Goal: Task Accomplishment & Management: Manage account settings

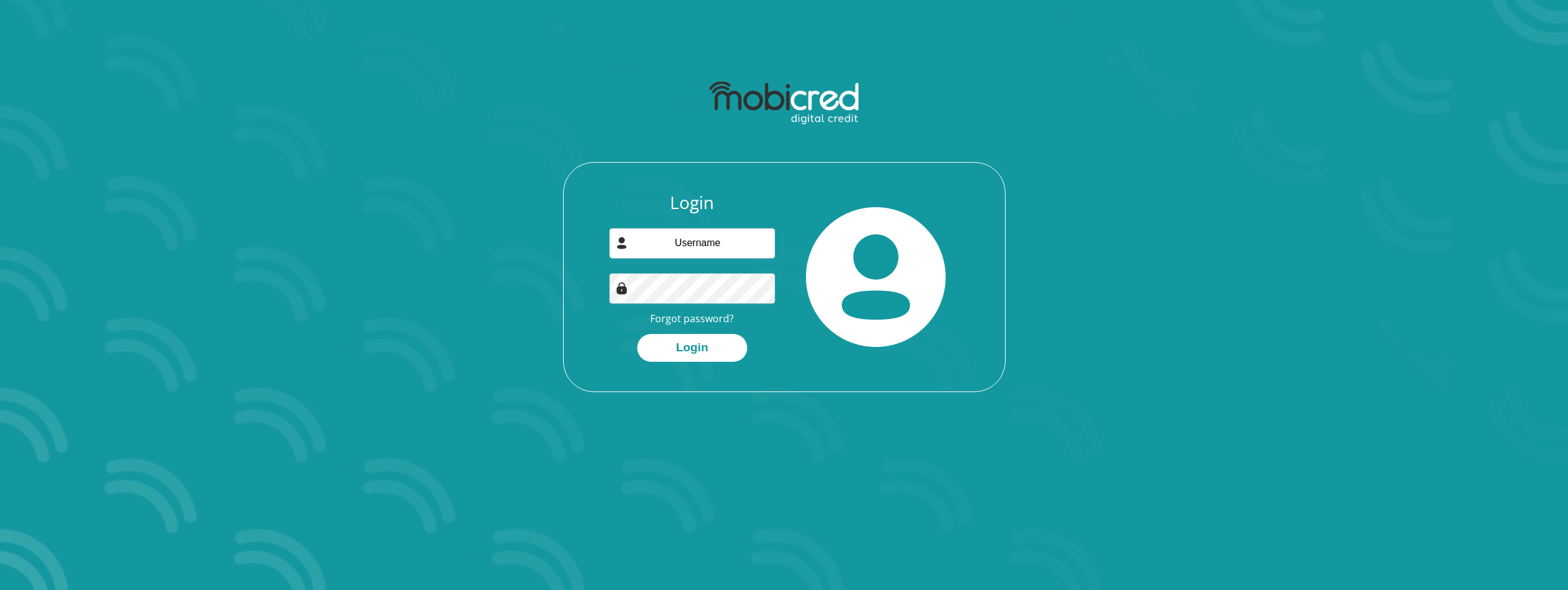
click at [982, 296] on div "Login Forgot password? Login" at bounding box center [784, 291] width 441 height 199
click at [714, 321] on link "Forgot password?" at bounding box center [692, 319] width 83 height 14
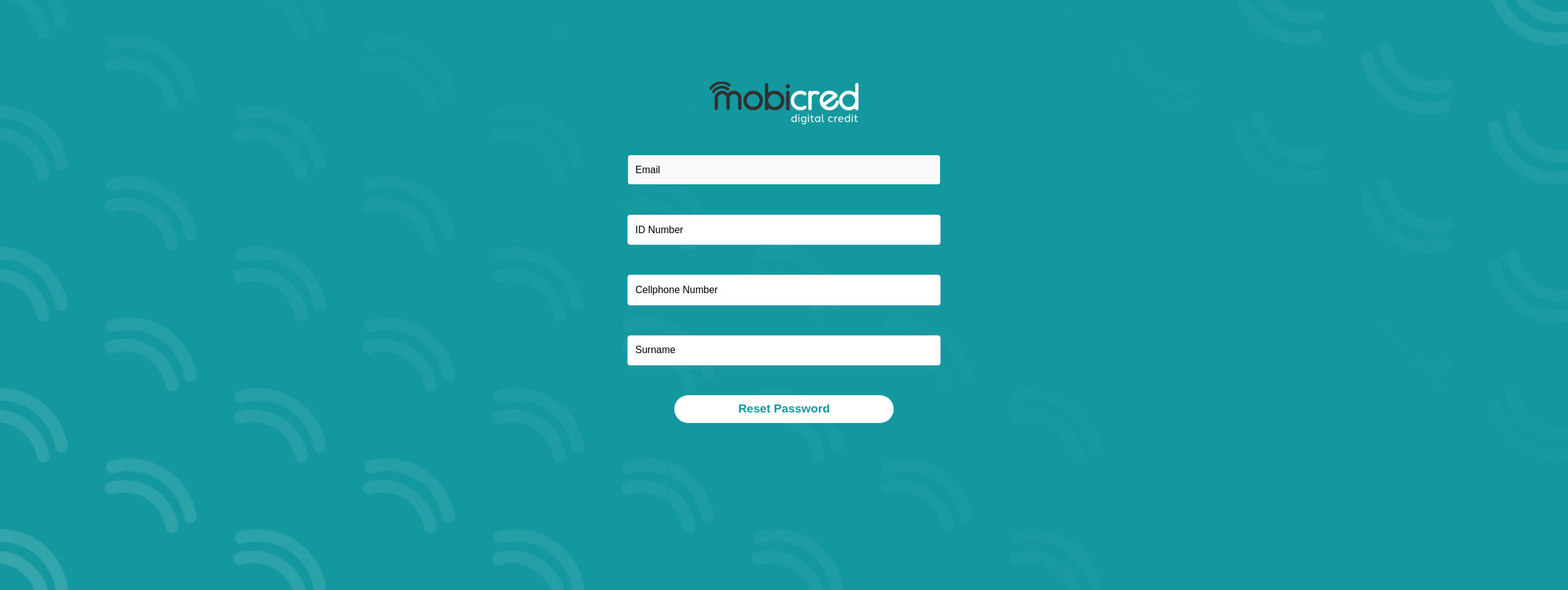
click at [675, 170] on input "email" at bounding box center [784, 170] width 314 height 30
type input "michelle@exordiumfinancial.co.za"
type input "9702020024081"
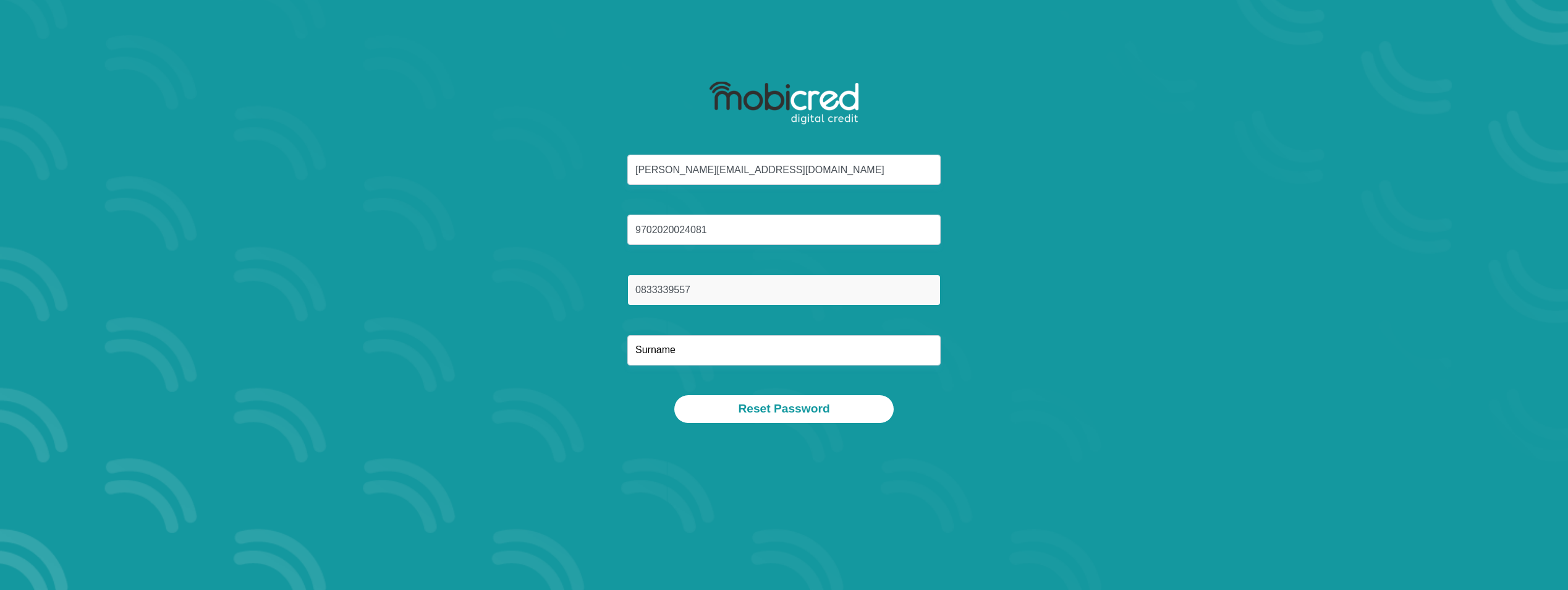
type input "0833339557"
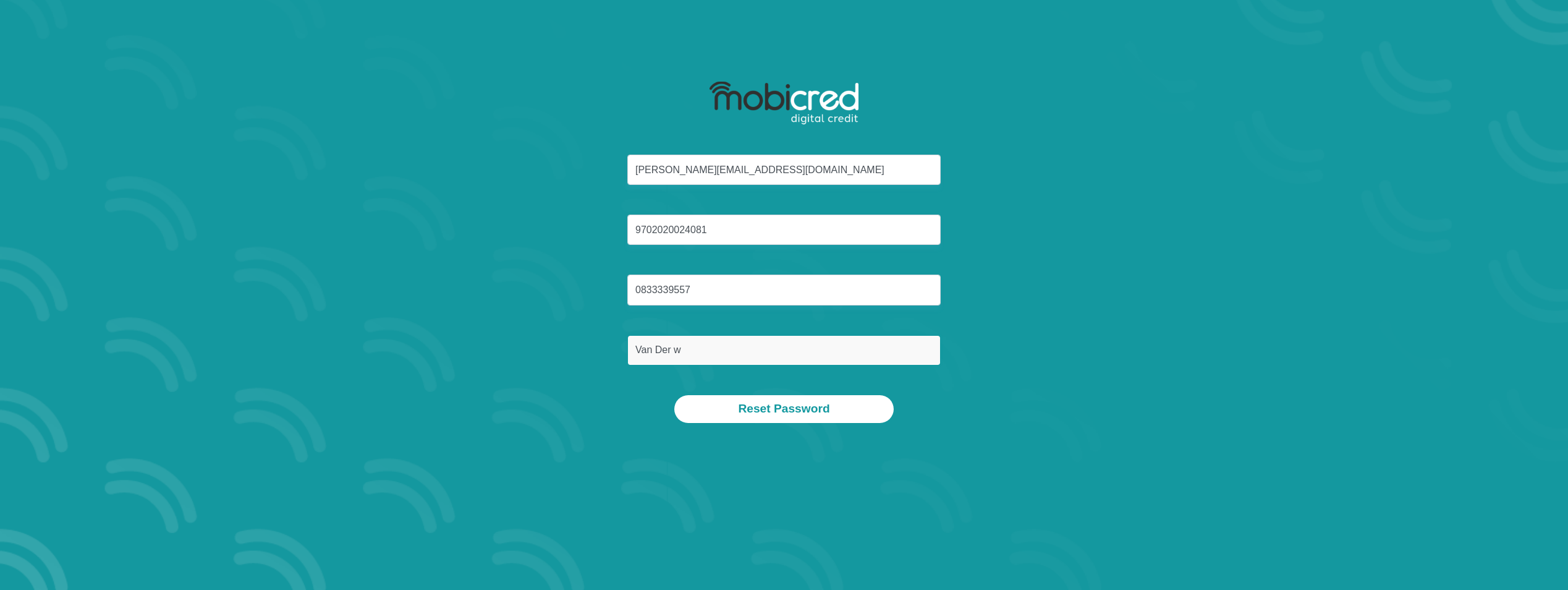
type input "Van Der Westhuizen"
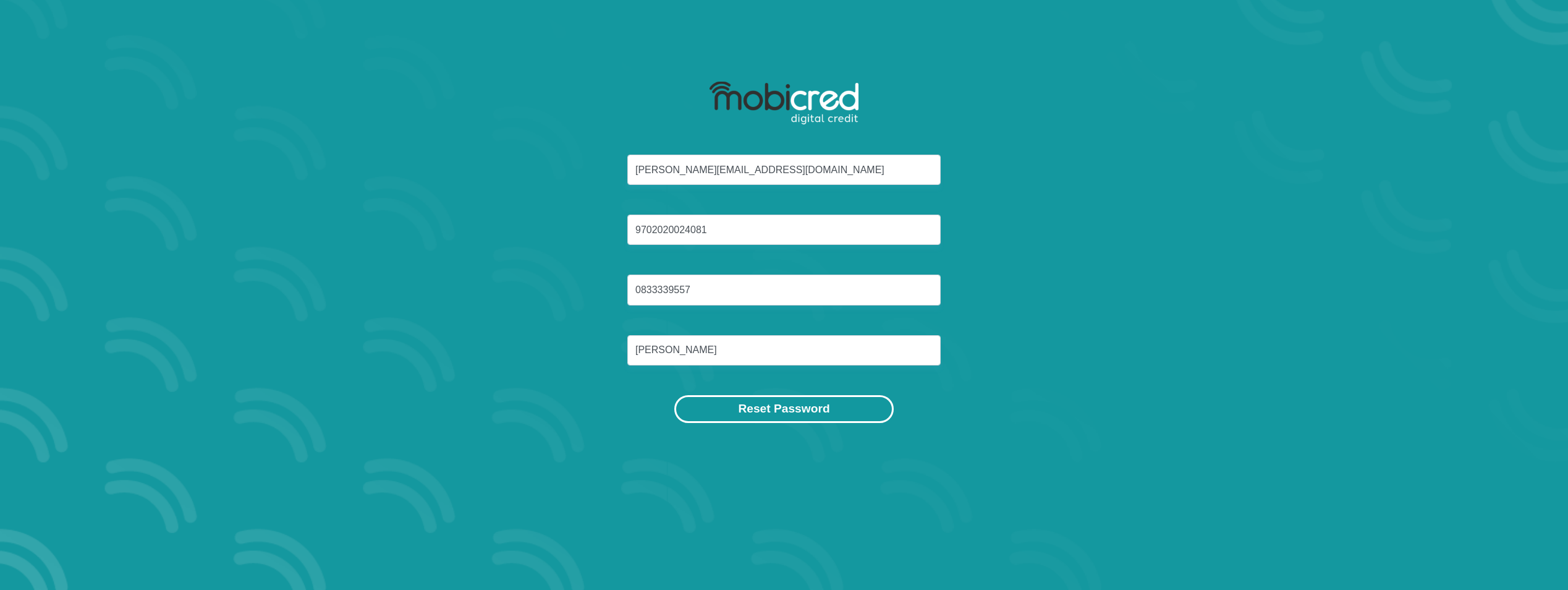
click at [823, 412] on button "Reset Password" at bounding box center [784, 409] width 219 height 28
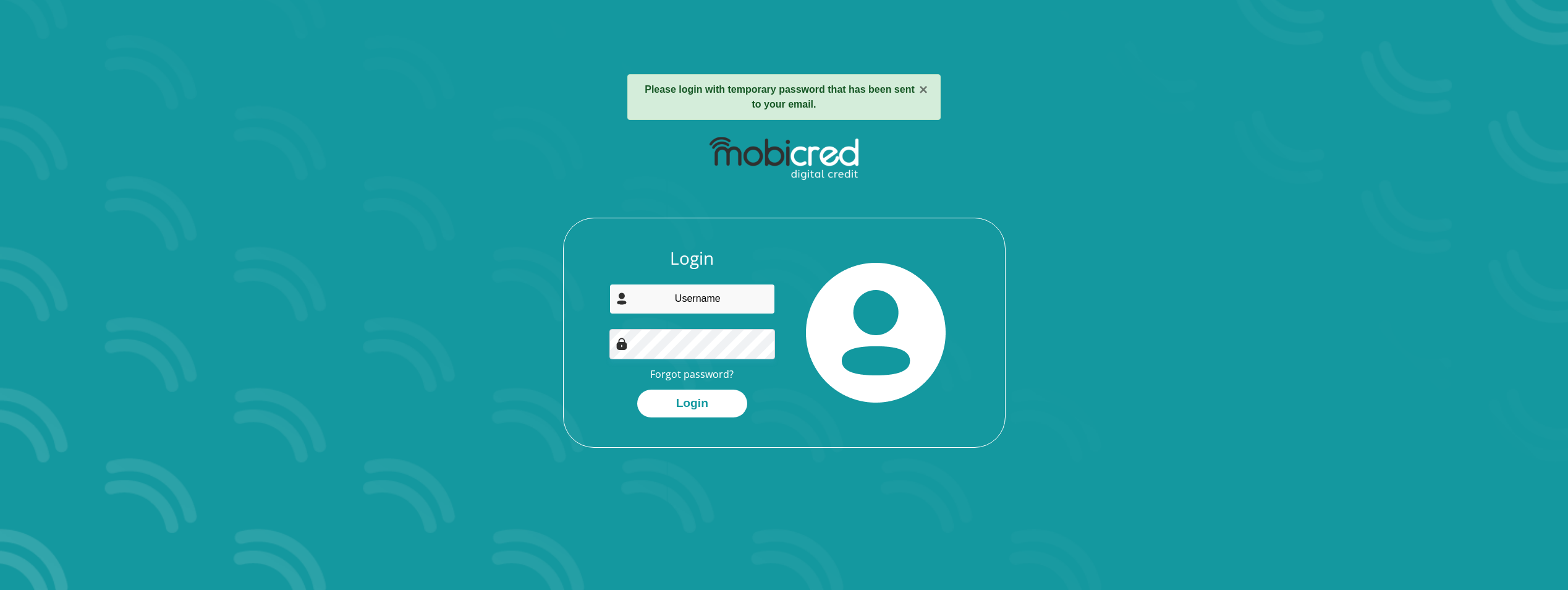
click at [673, 297] on input "email" at bounding box center [692, 299] width 165 height 30
type input "michelle@exordiumfinancial.co.za"
click at [704, 394] on button "Login" at bounding box center [692, 403] width 110 height 28
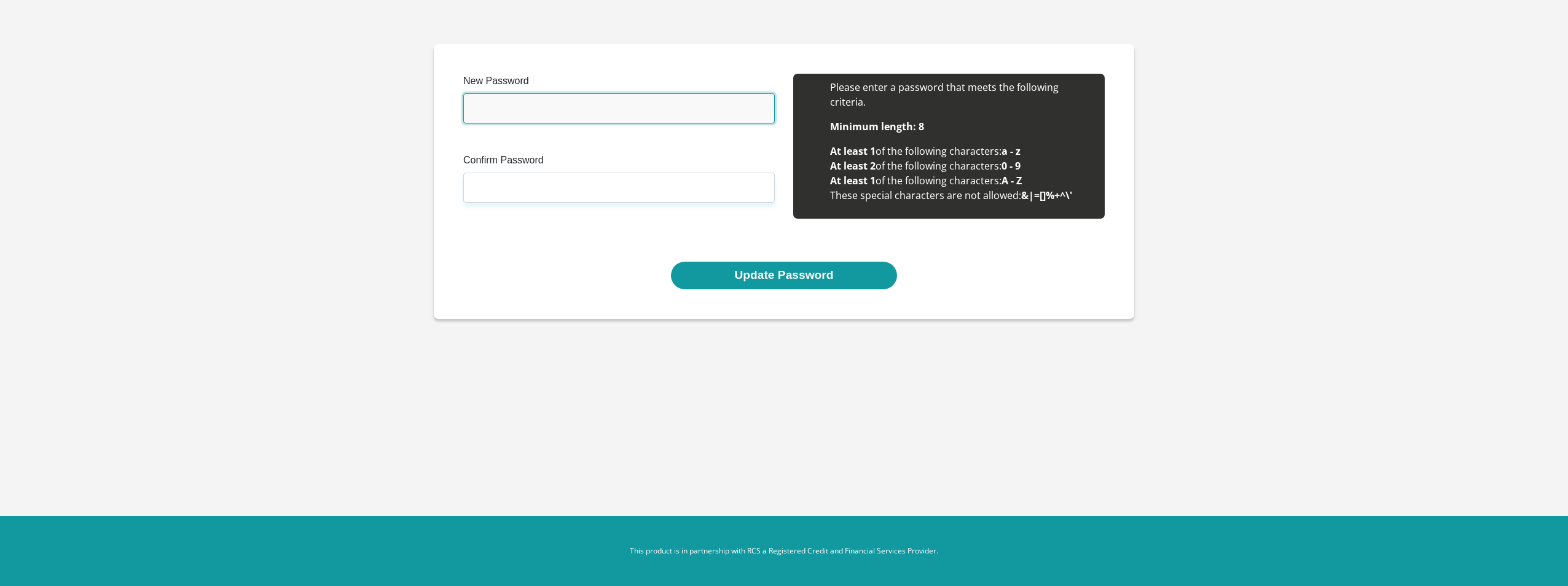
click at [617, 107] on input "New Password" at bounding box center [619, 109] width 312 height 30
type input "Matthys250121"
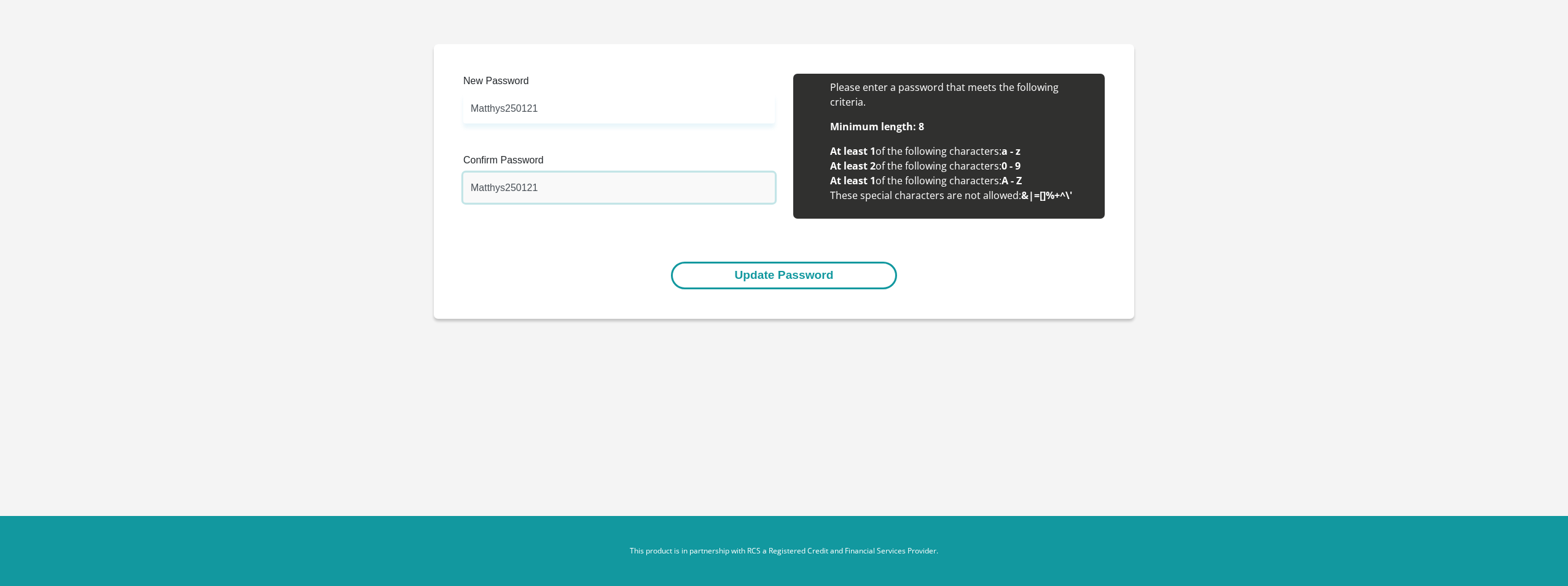
type input "Matthys250121"
click at [737, 263] on button "Update Password" at bounding box center [784, 275] width 225 height 28
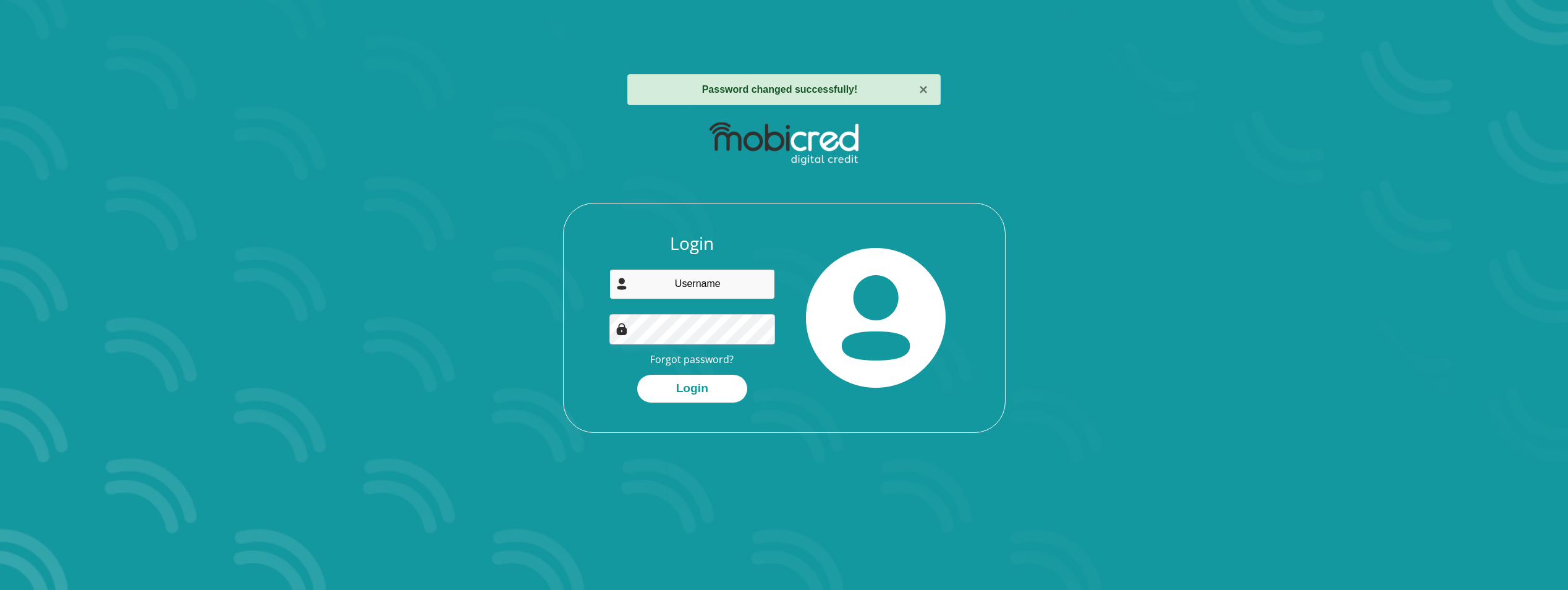
click at [706, 286] on input "email" at bounding box center [692, 284] width 165 height 30
type input "[PERSON_NAME][EMAIL_ADDRESS][DOMAIN_NAME]"
click at [637, 375] on button "Login" at bounding box center [692, 388] width 110 height 28
